Goal: Task Accomplishment & Management: Use online tool/utility

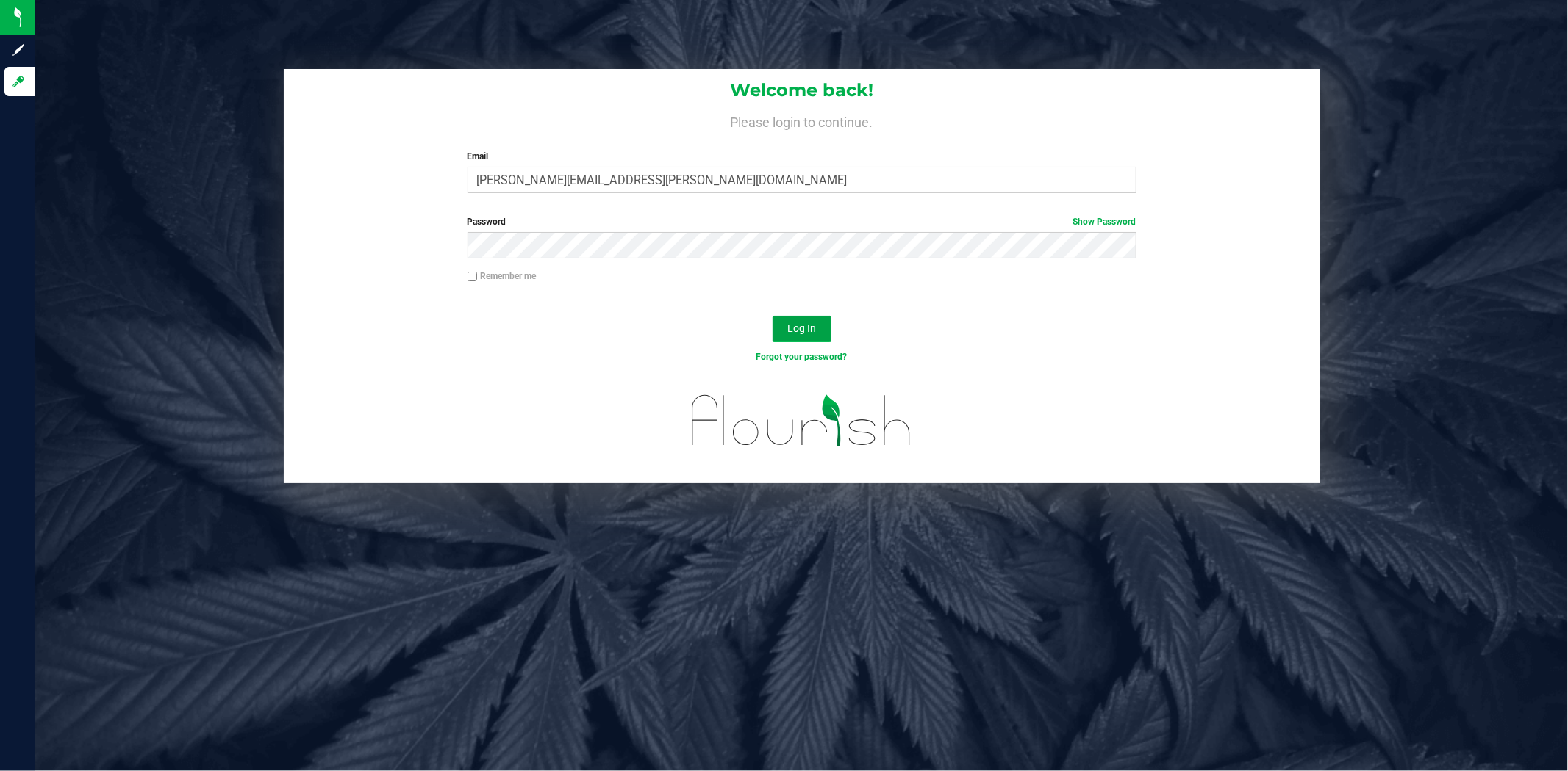
click at [809, 326] on span "Log In" at bounding box center [802, 328] width 29 height 11
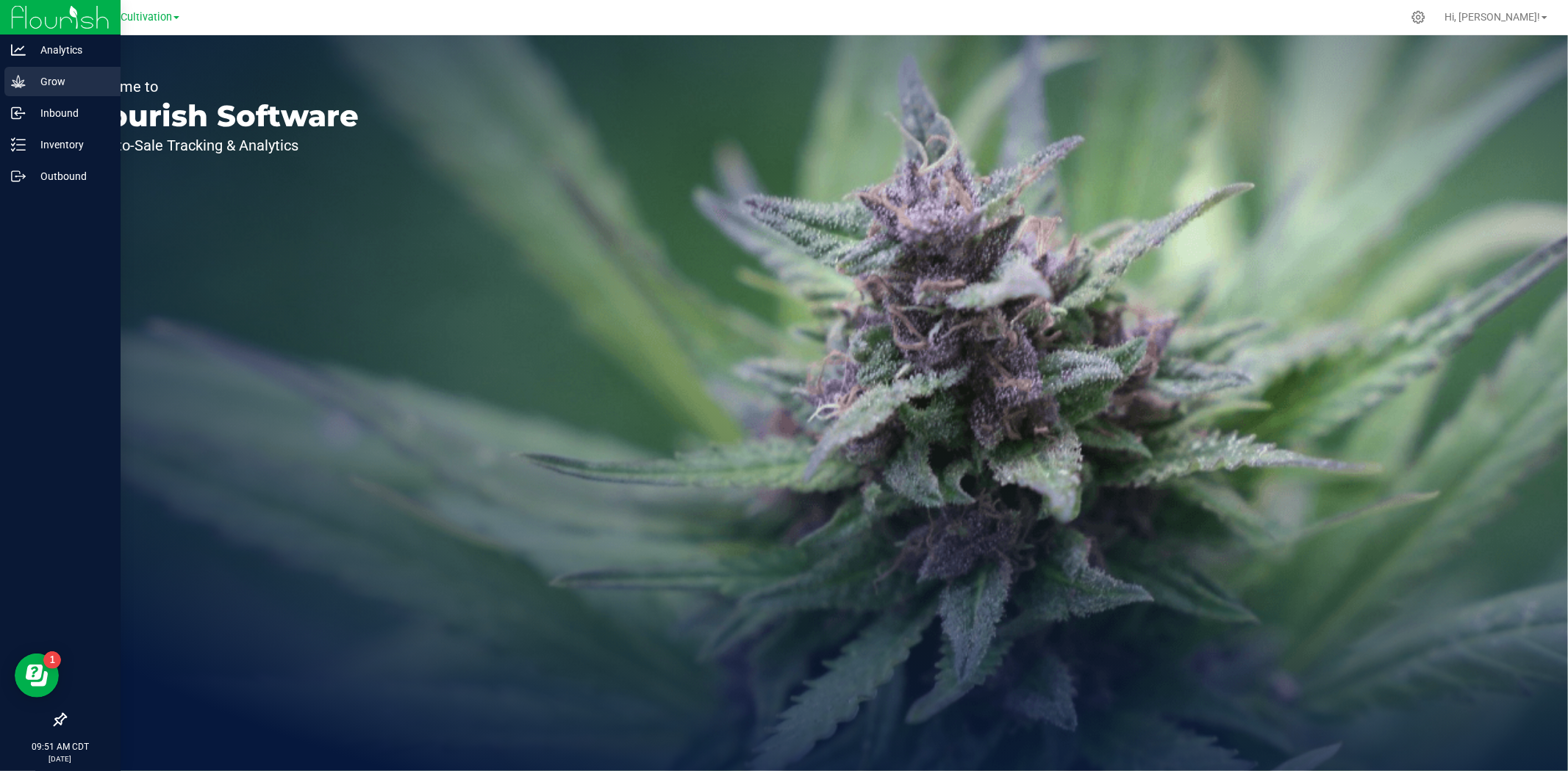
click at [49, 86] on p "Grow" at bounding box center [70, 81] width 88 height 17
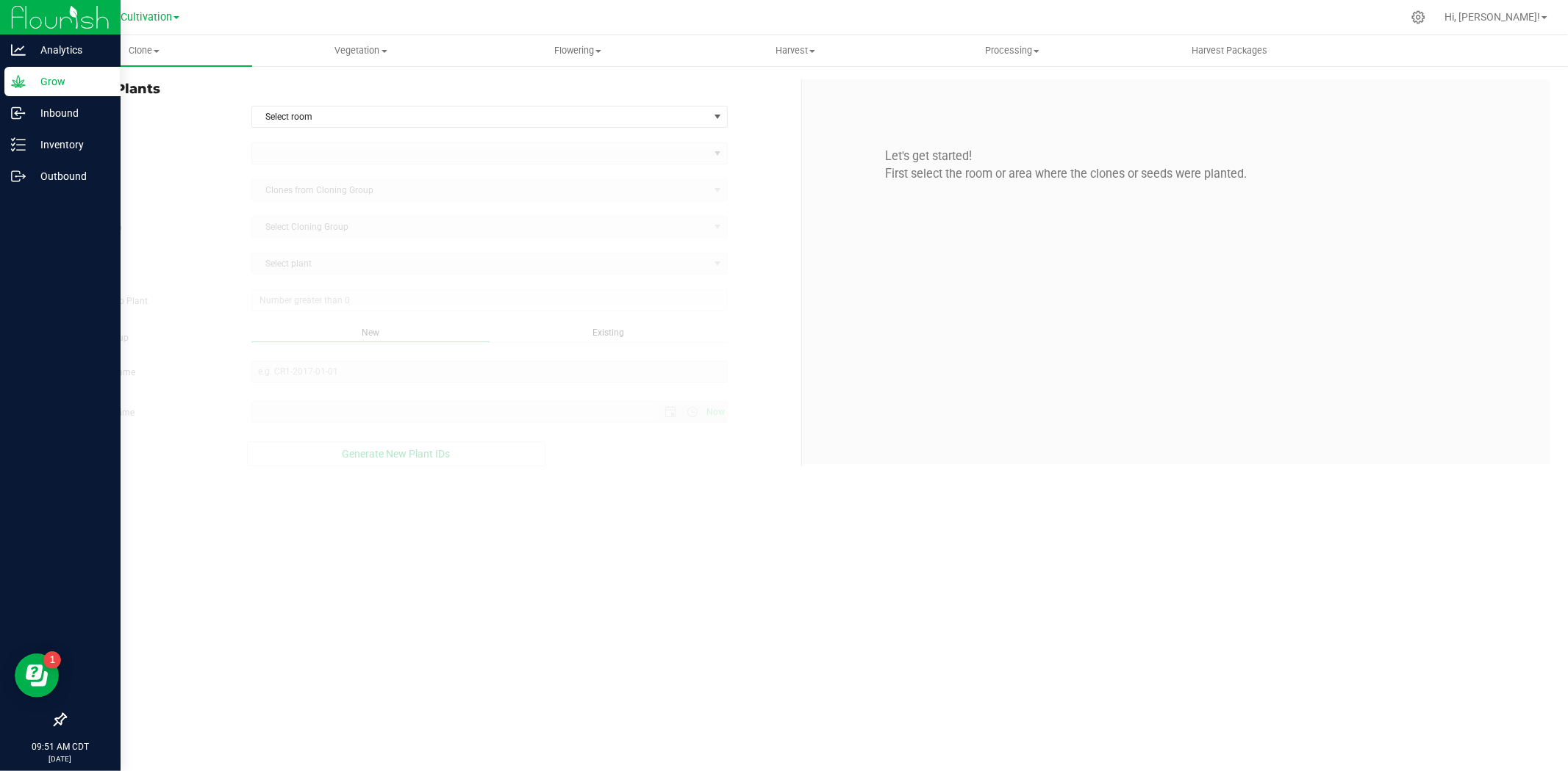
type input "[DATE] 9:51 AM"
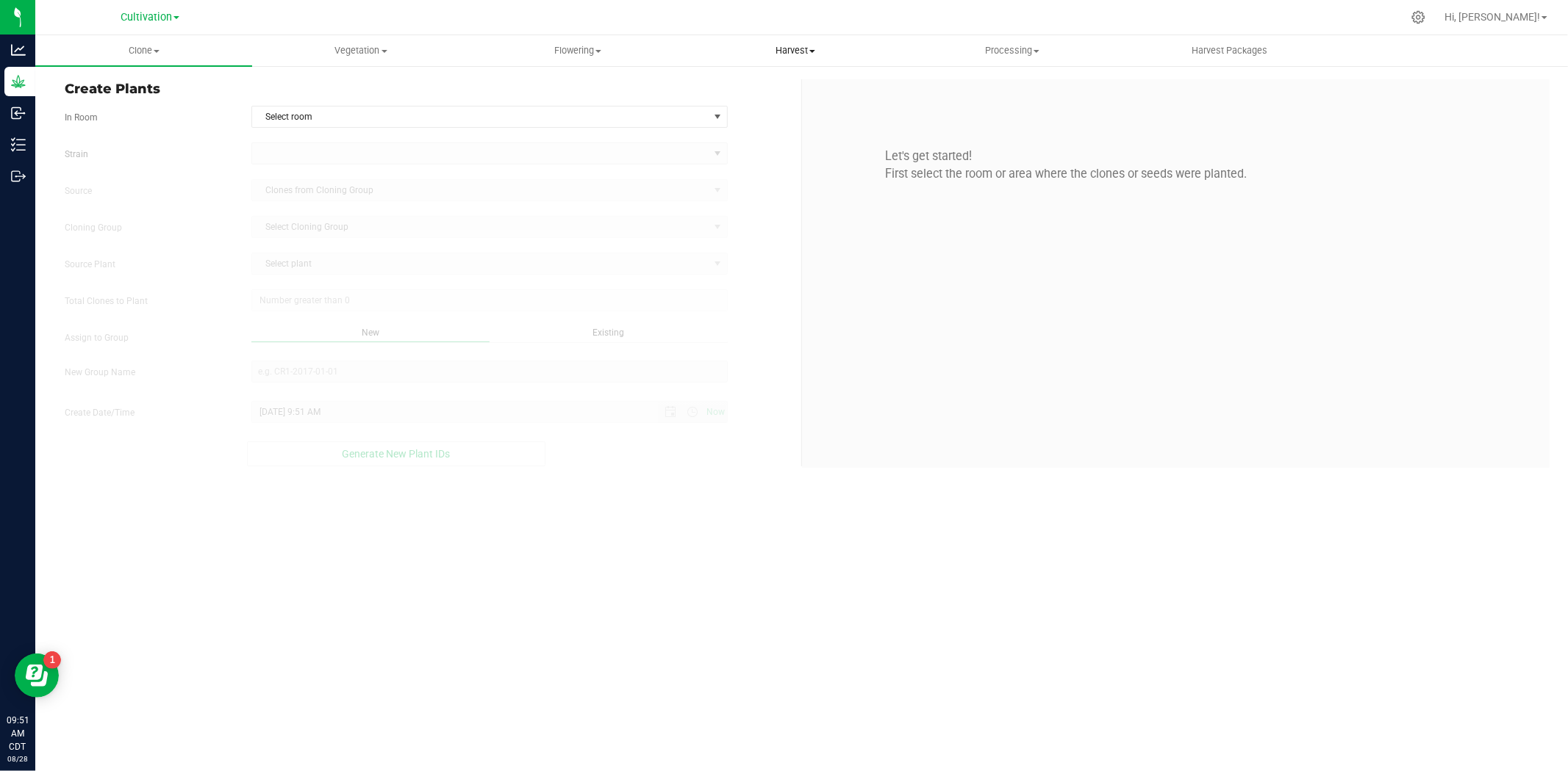
click at [794, 47] on span "Harvest" at bounding box center [794, 50] width 215 height 13
click at [775, 90] on li "Harvests" at bounding box center [794, 88] width 217 height 17
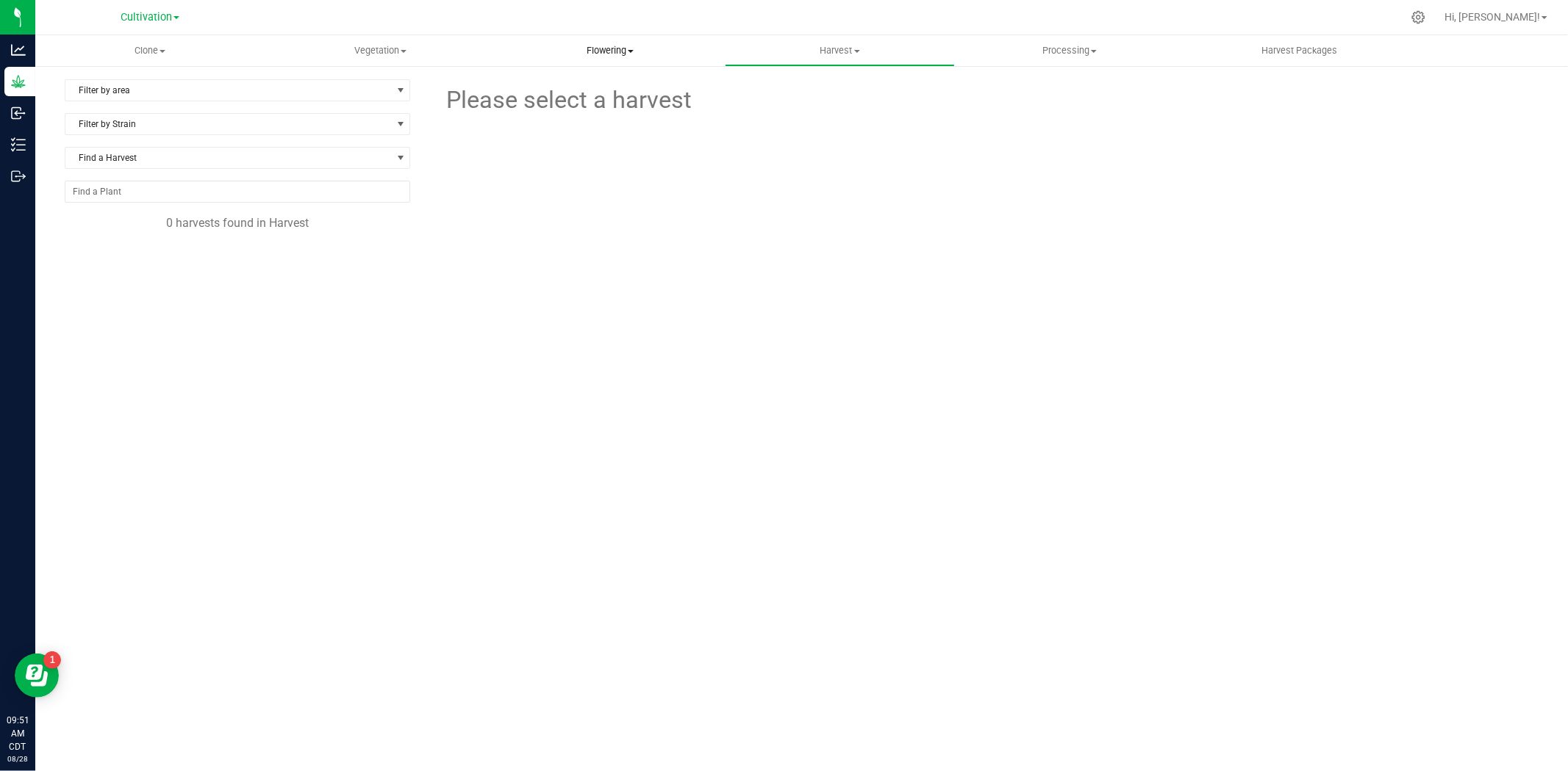
click at [596, 45] on span "Flowering" at bounding box center [610, 50] width 228 height 13
click at [582, 100] on span "Flowering groups" at bounding box center [556, 106] width 122 height 12
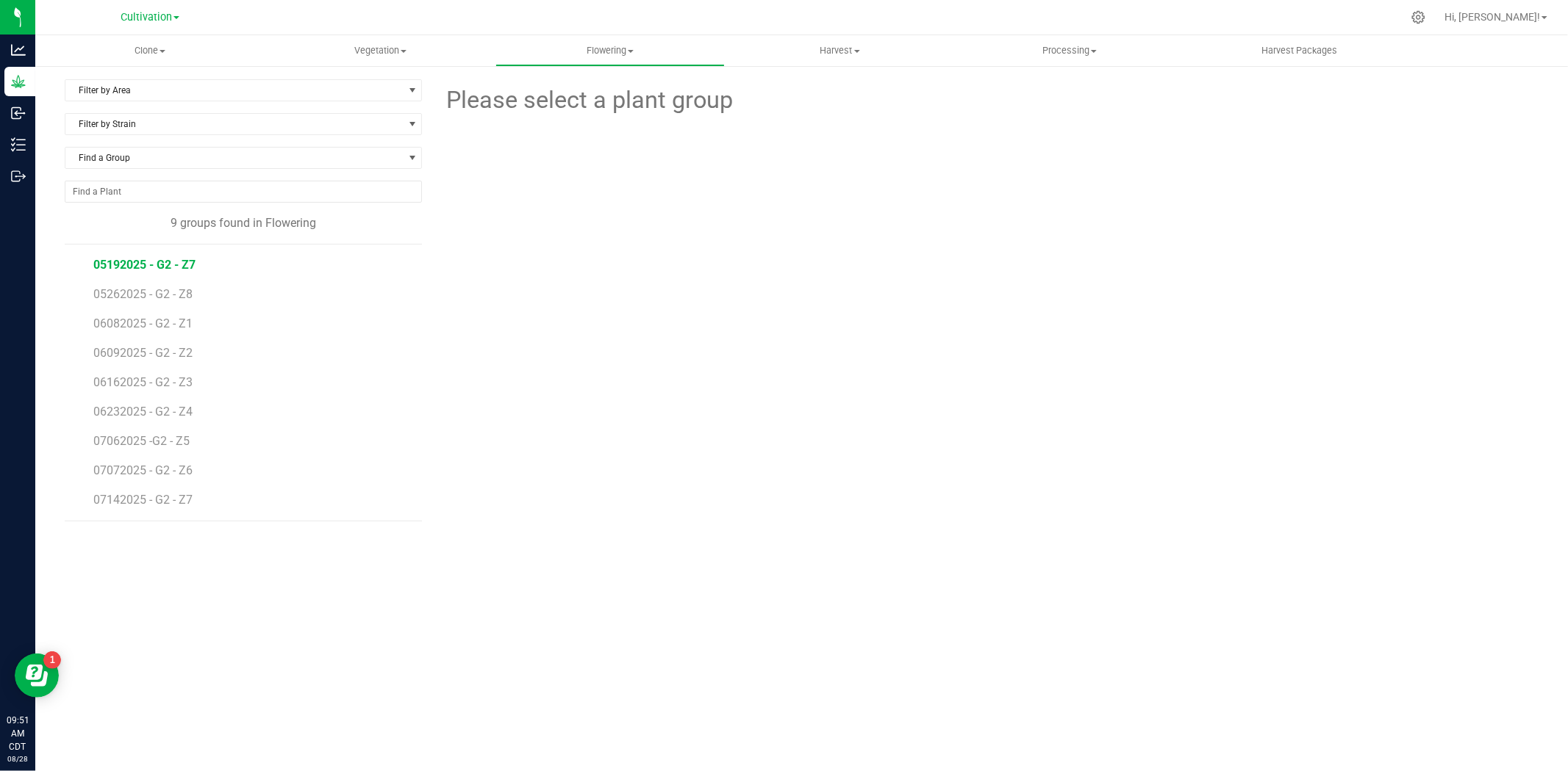
click at [138, 258] on span "05192025 - G2 - Z7" at bounding box center [145, 265] width 102 height 14
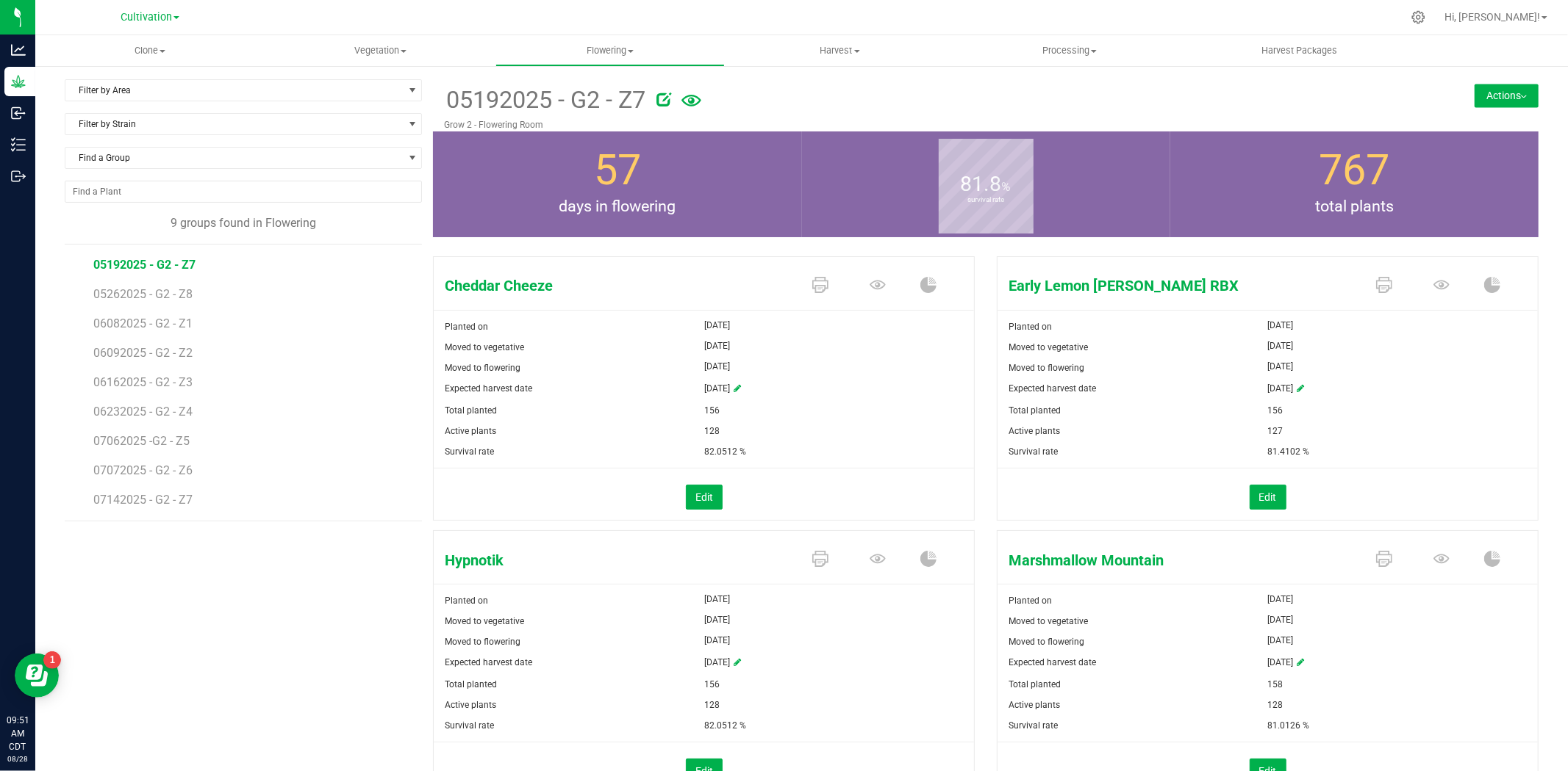
click at [684, 100] on icon at bounding box center [692, 101] width 20 height 32
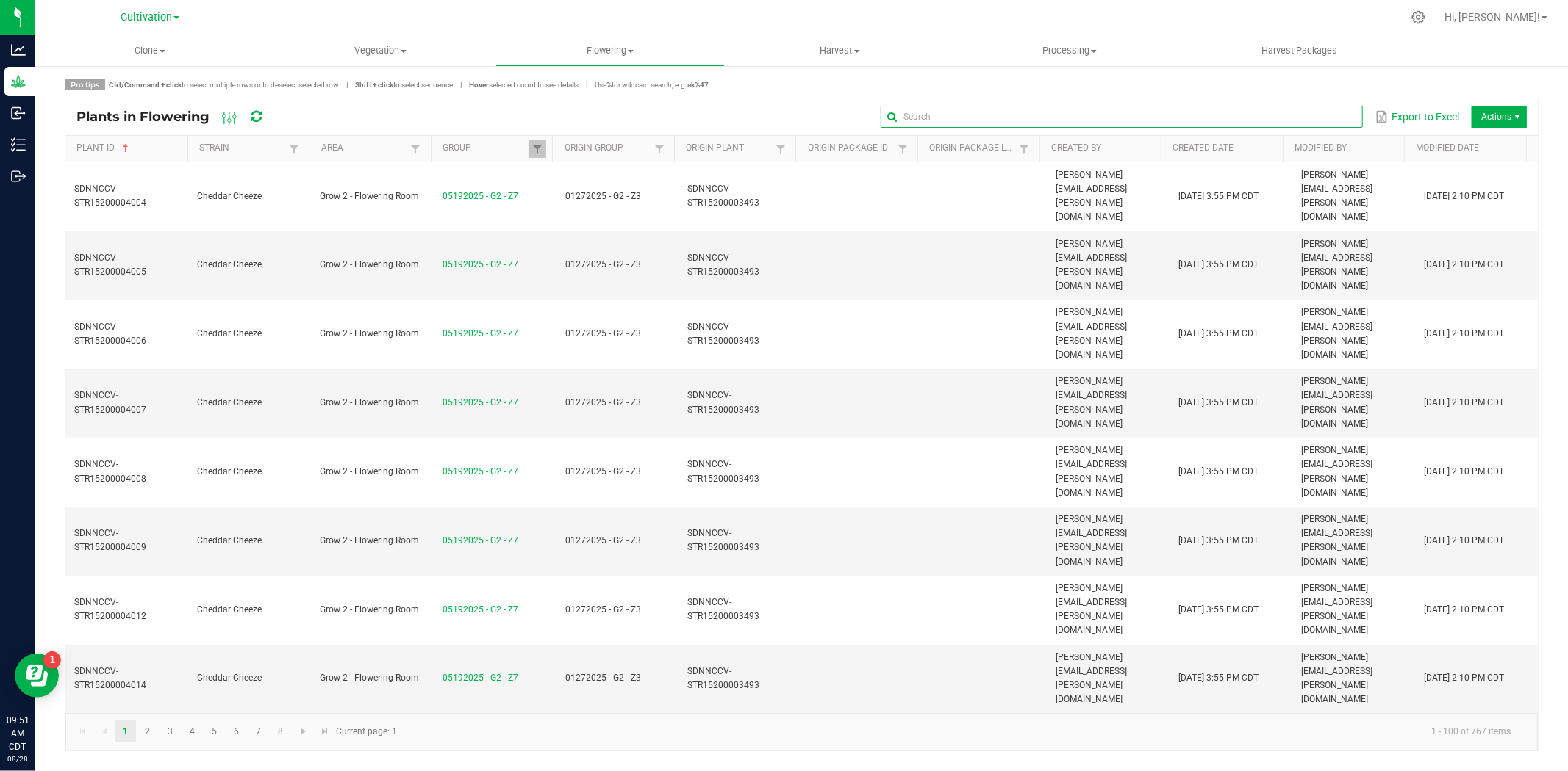
click at [1329, 114] on input "text" at bounding box center [1121, 116] width 482 height 22
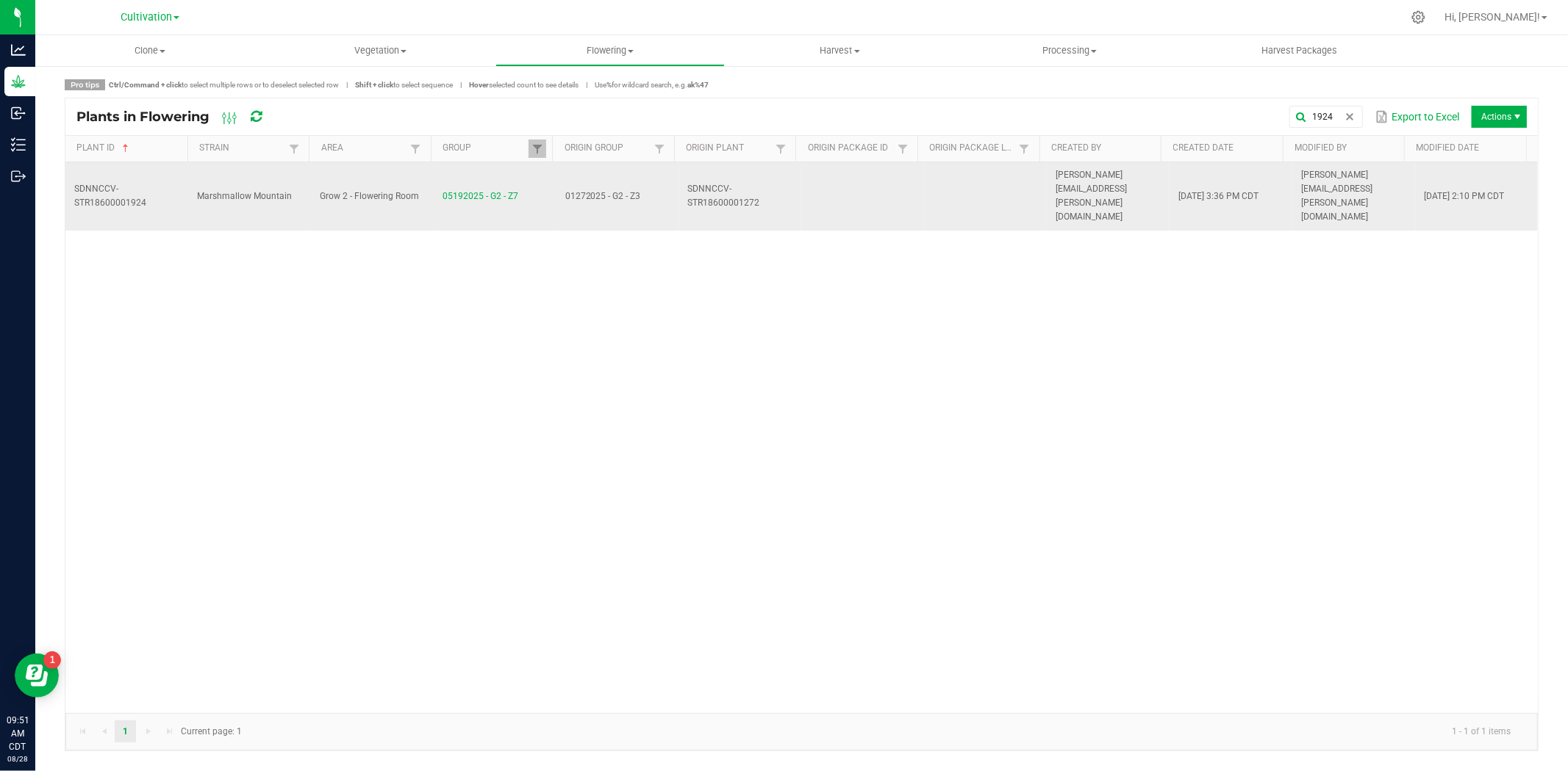
click at [788, 184] on td "SDNNCCV-STR18600001272" at bounding box center [740, 196] width 122 height 68
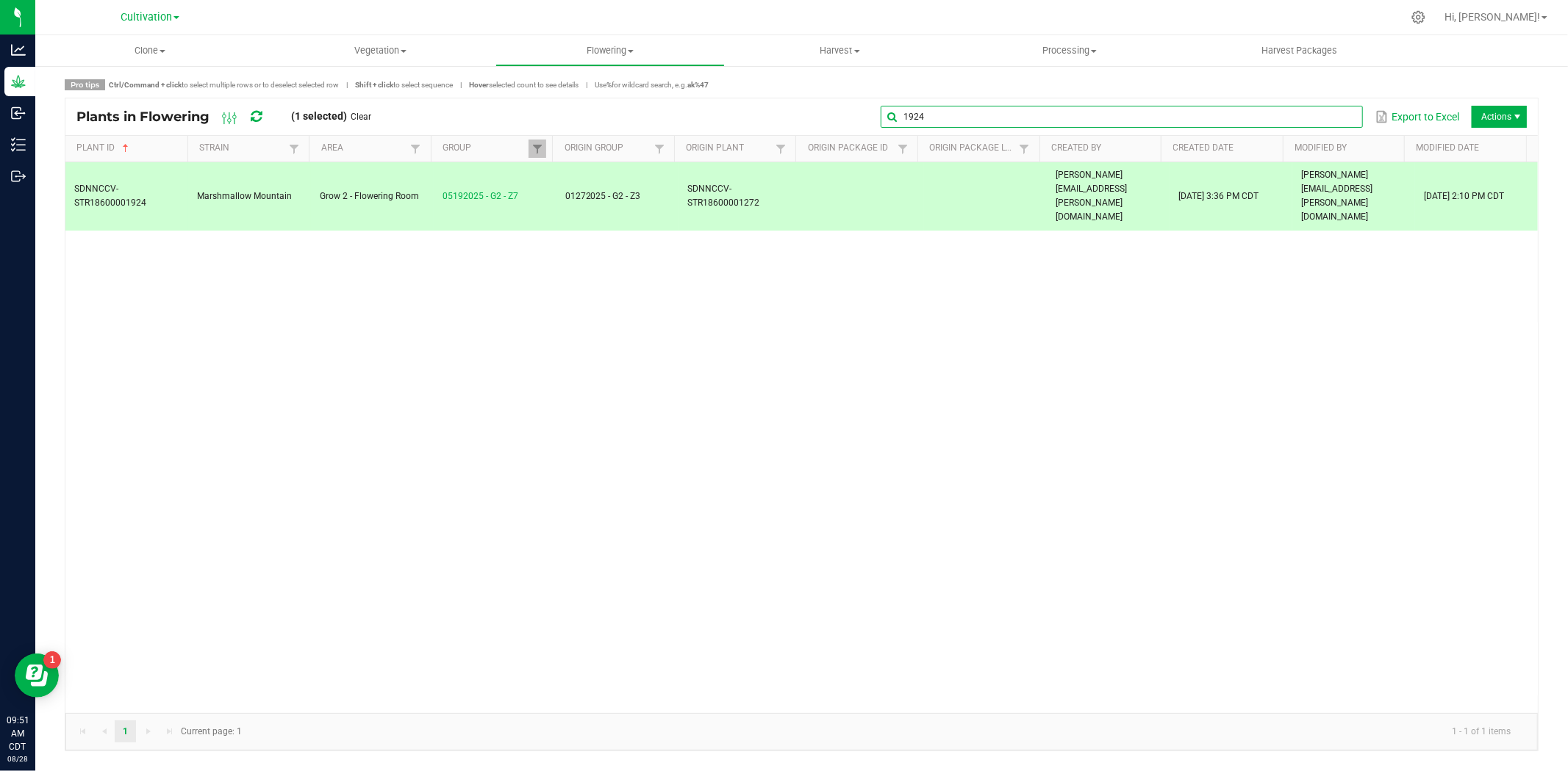
click at [1344, 115] on global-search-input-ngx "1924" at bounding box center [1121, 117] width 482 height 11
type input "1"
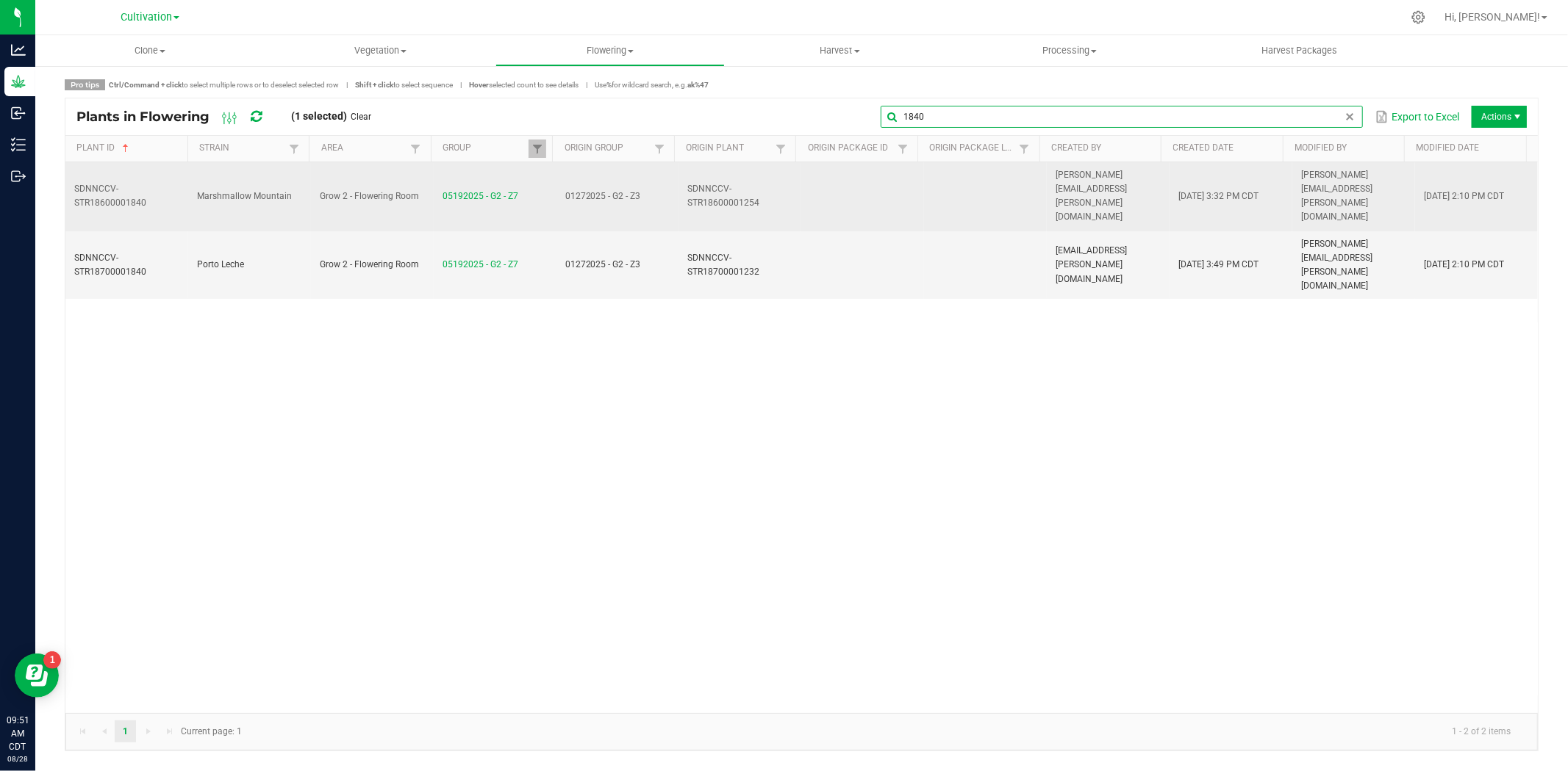
type input "1840"
click at [270, 188] on td "Marshmallow Mountain" at bounding box center [249, 196] width 122 height 69
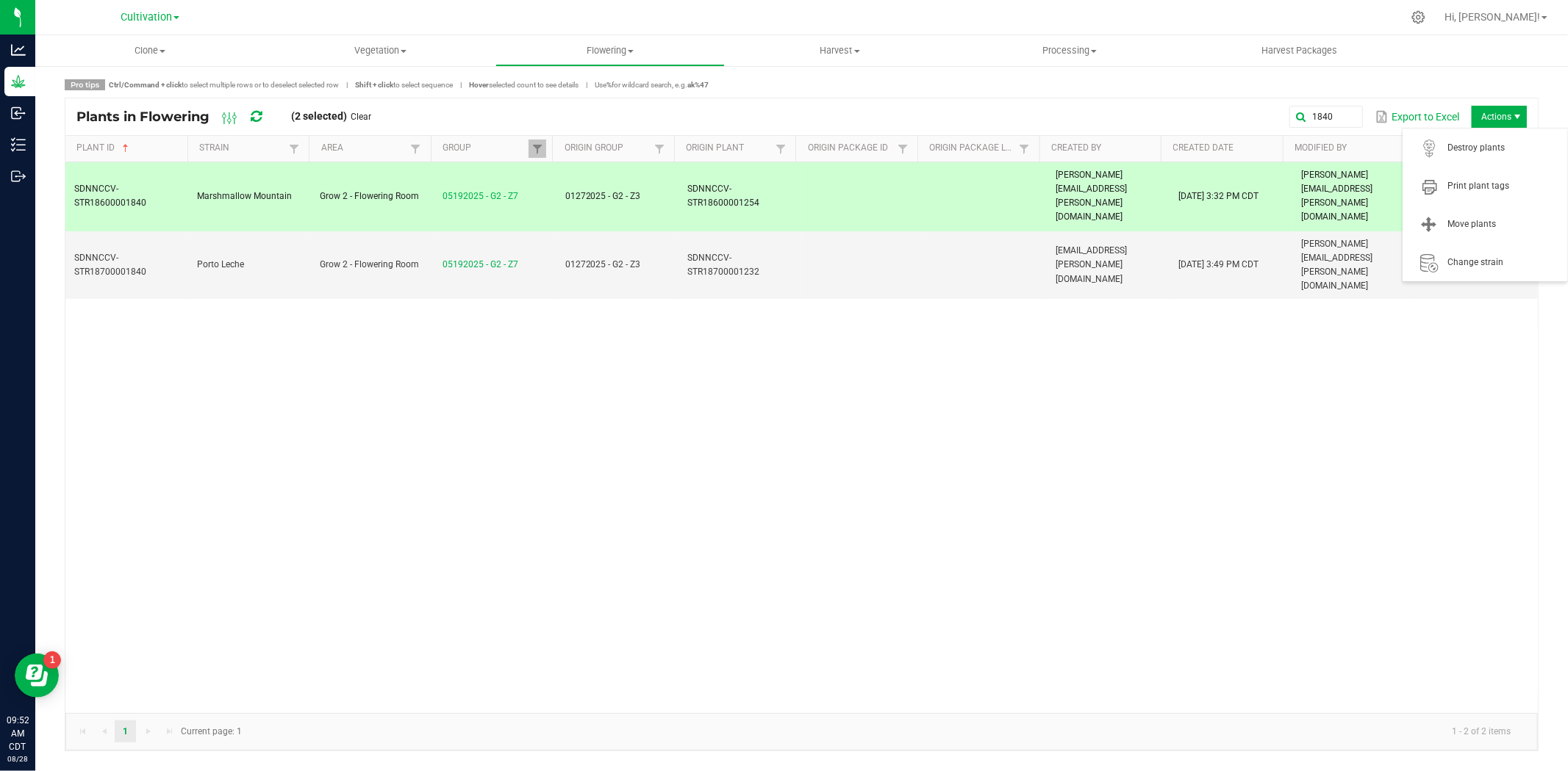
click at [1492, 112] on span "Actions" at bounding box center [1499, 116] width 55 height 22
click at [1482, 142] on span "Destroy plants" at bounding box center [1503, 148] width 110 height 12
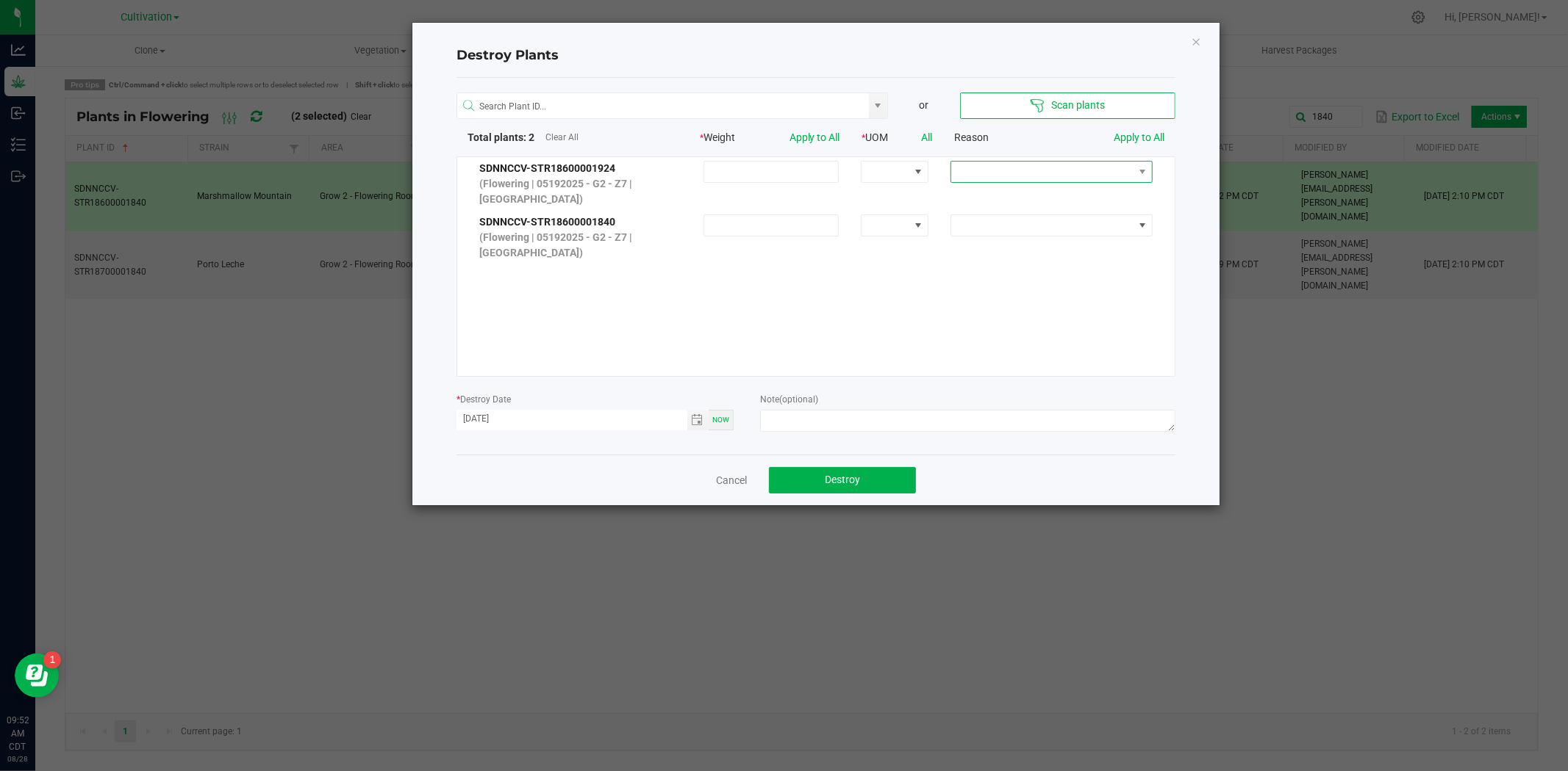
click at [1014, 170] on span at bounding box center [1042, 172] width 183 height 21
click at [1003, 221] on li "Dried out" at bounding box center [1041, 224] width 197 height 25
click at [998, 224] on span at bounding box center [1042, 225] width 183 height 21
click at [1003, 285] on li "Dried out" at bounding box center [1041, 278] width 197 height 25
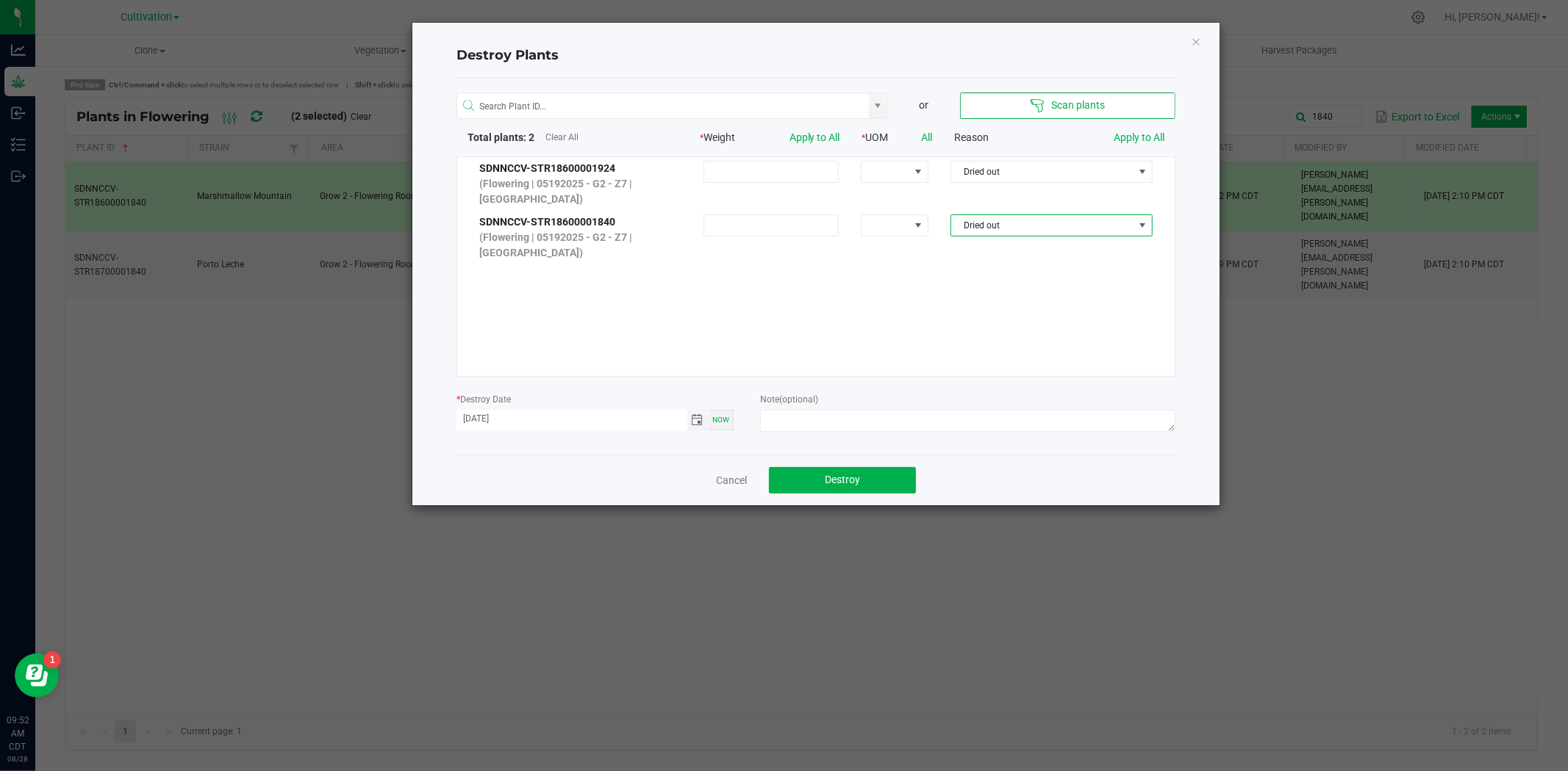
click at [701, 419] on span "Toggle calendar" at bounding box center [697, 420] width 11 height 11
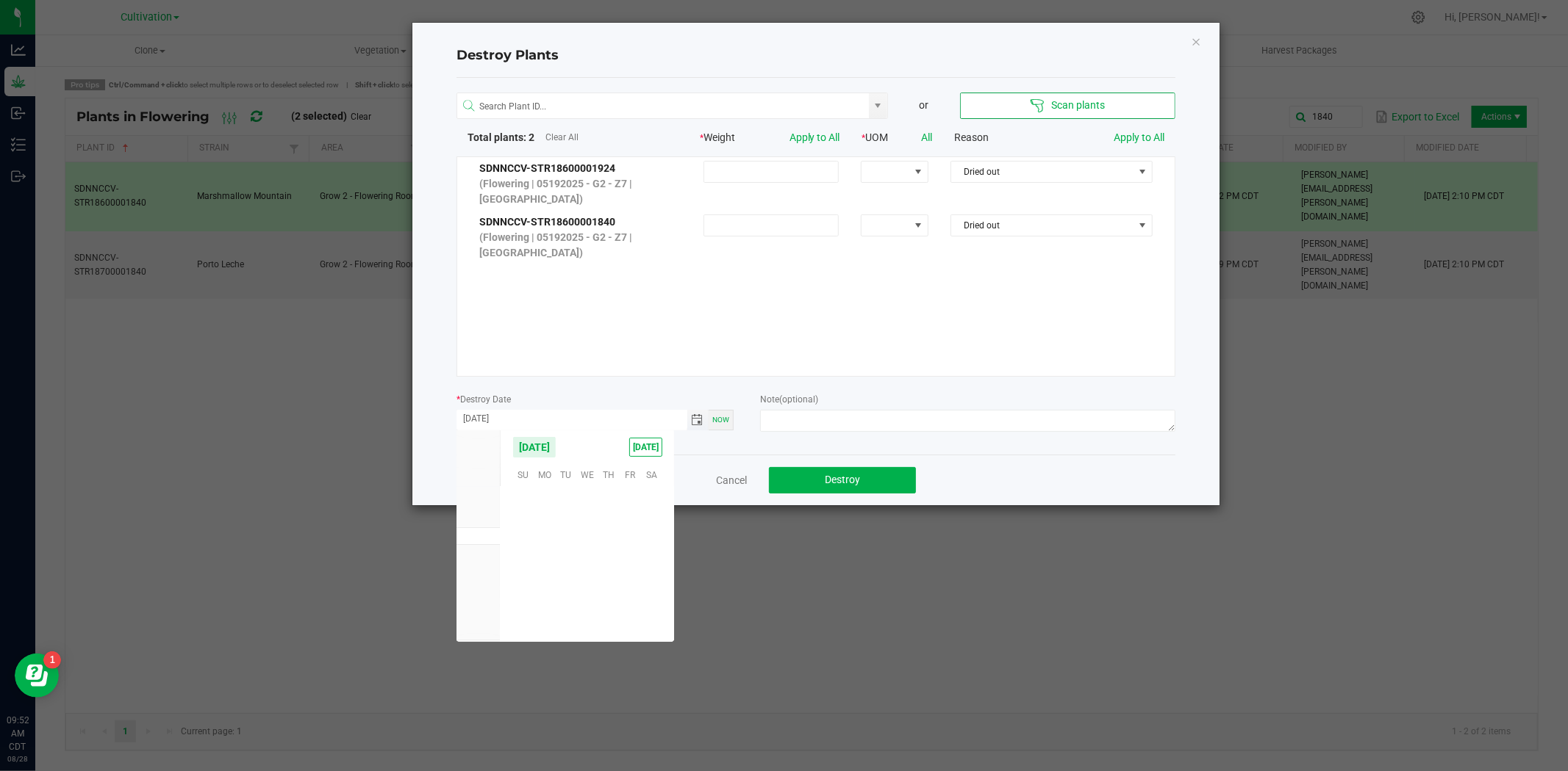
scroll to position [238066, 0]
click at [589, 589] on span "27" at bounding box center [587, 586] width 21 height 23
type input "[DATE]"
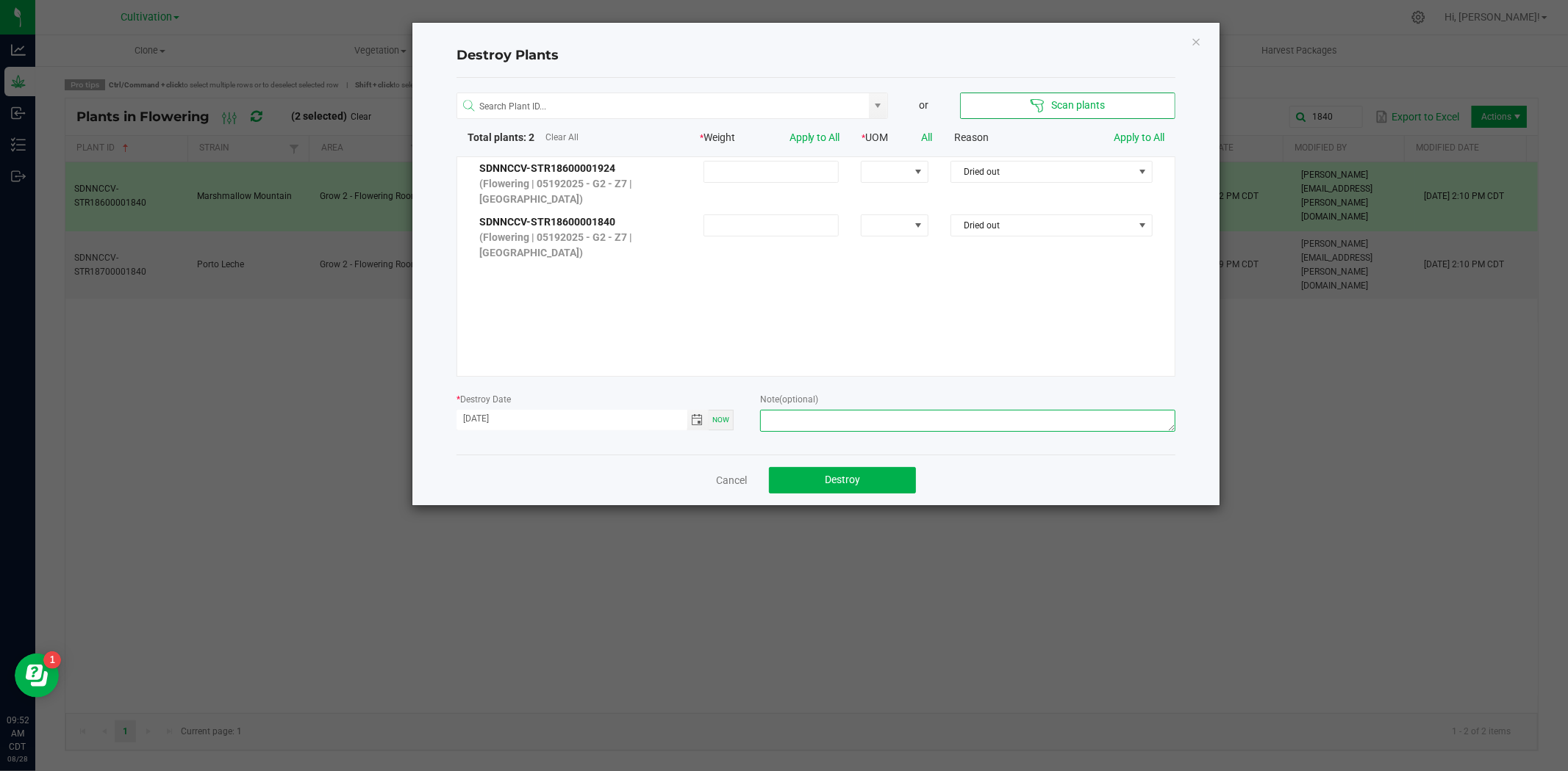
click at [841, 415] on textarea at bounding box center [968, 420] width 415 height 22
type textarea "Dry/Dead - CJ"
click at [848, 481] on span "Destroy" at bounding box center [842, 479] width 35 height 11
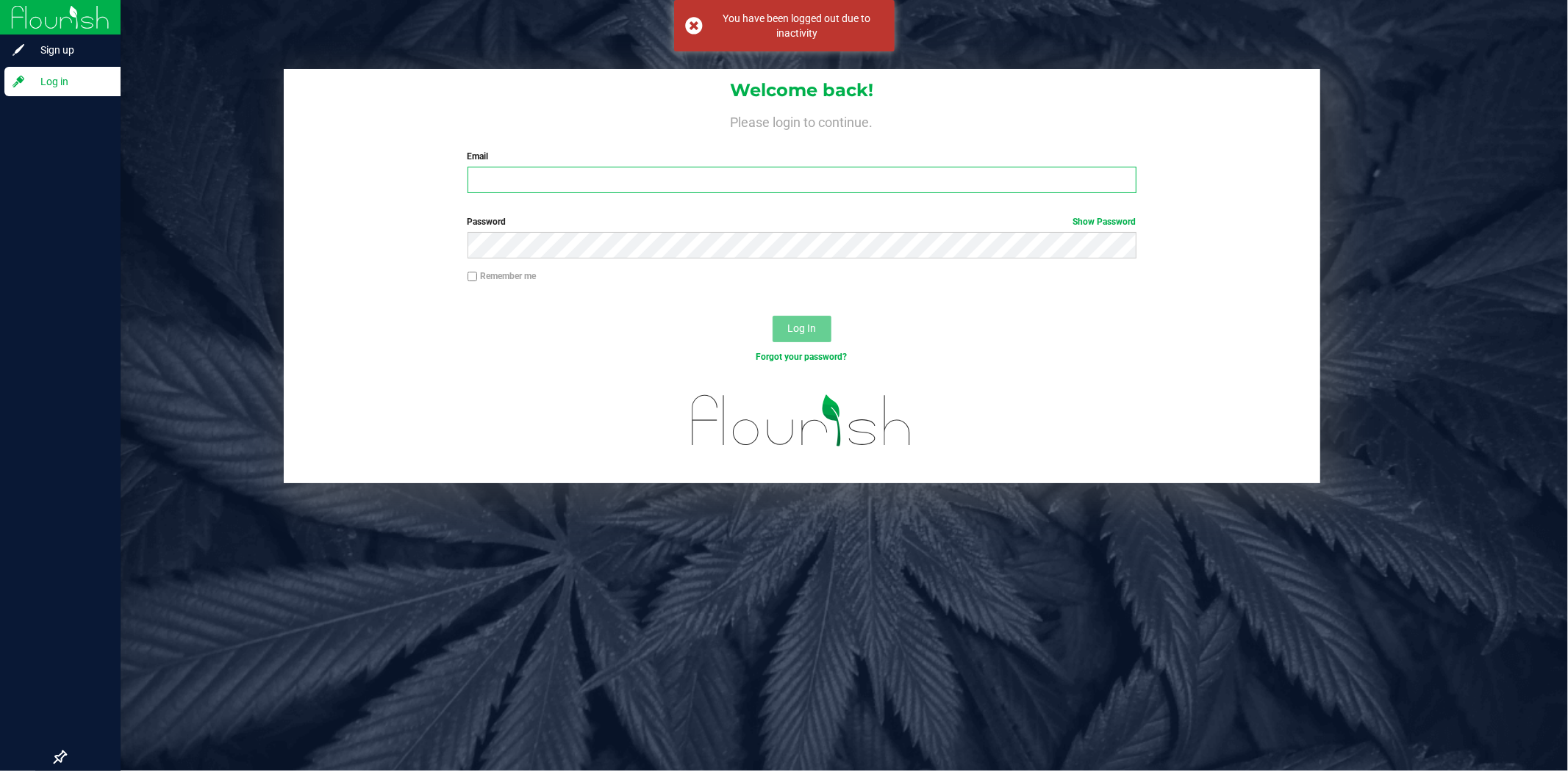
type input "[PERSON_NAME][EMAIL_ADDRESS][PERSON_NAME][DOMAIN_NAME]"
